Goal: Transaction & Acquisition: Purchase product/service

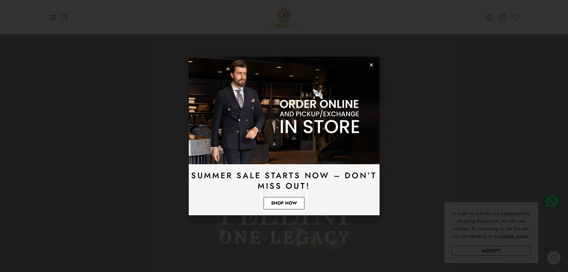
click at [292, 203] on span "Shop Now" at bounding box center [284, 203] width 26 height 4
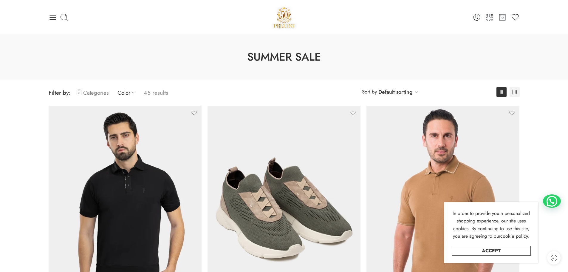
click at [89, 94] on link "Categories" at bounding box center [93, 93] width 32 height 14
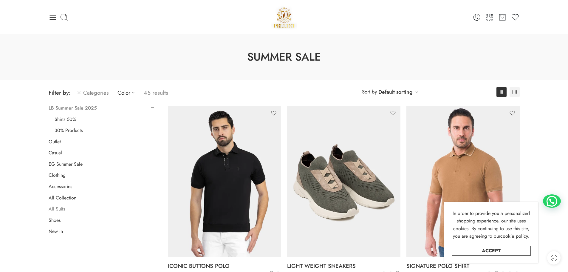
click at [59, 207] on link "All Suits" at bounding box center [57, 209] width 16 height 6
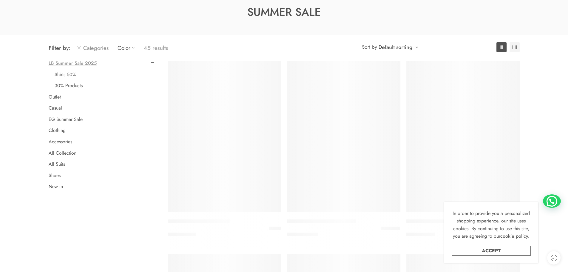
scroll to position [47, 0]
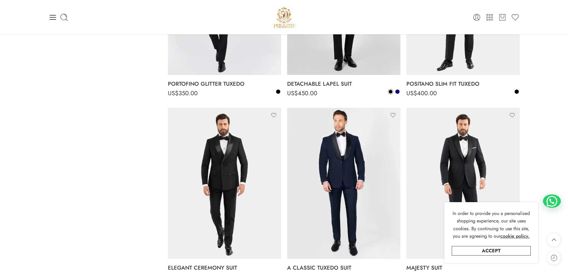
scroll to position [673, 0]
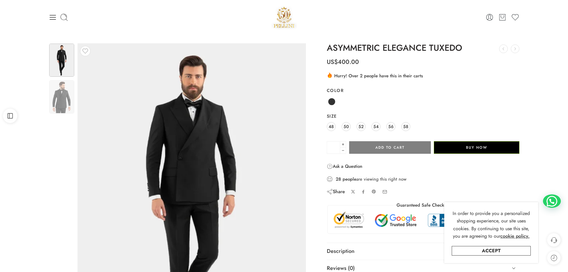
scroll to position [60, 0]
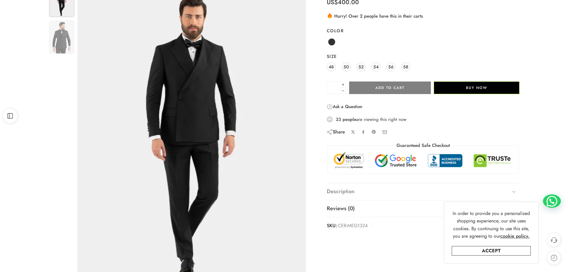
click at [356, 187] on link "Description" at bounding box center [423, 191] width 193 height 17
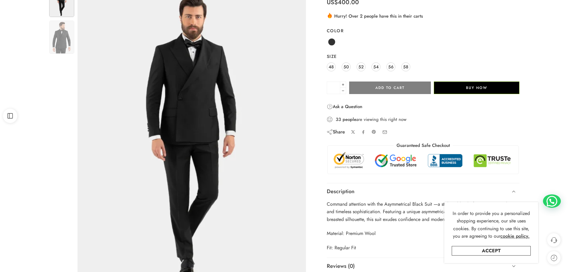
scroll to position [119, 0]
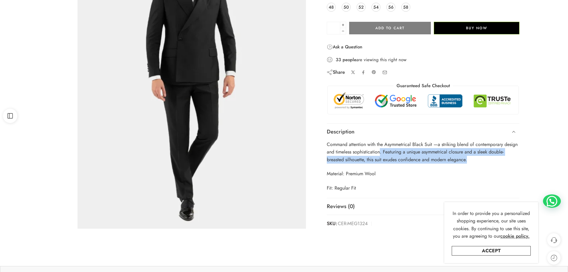
drag, startPoint x: 381, startPoint y: 154, endPoint x: 475, endPoint y: 159, distance: 94.7
click at [475, 159] on p "Command attention with the Asymmetrical Black Suit —a striking blend of contemp…" at bounding box center [423, 151] width 193 height 23
click at [477, 162] on p "Command attention with the Asymmetrical Black Suit —a striking blend of contemp…" at bounding box center [423, 151] width 193 height 23
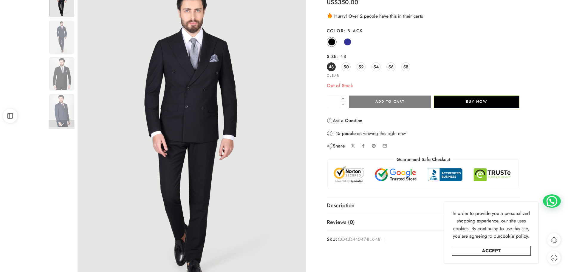
scroll to position [89, 0]
